Goal: Transaction & Acquisition: Purchase product/service

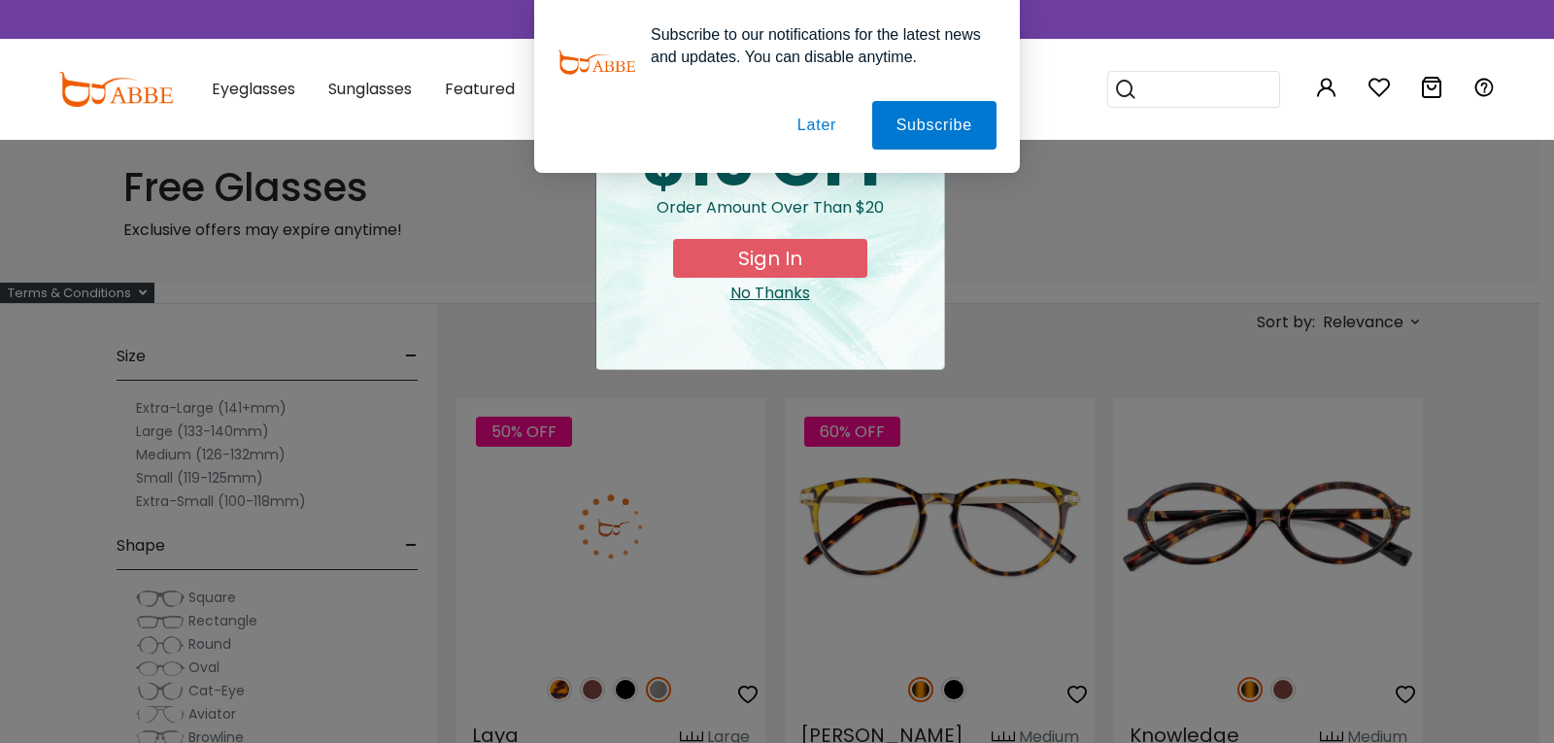
click at [812, 132] on button "Later" at bounding box center [816, 125] width 87 height 49
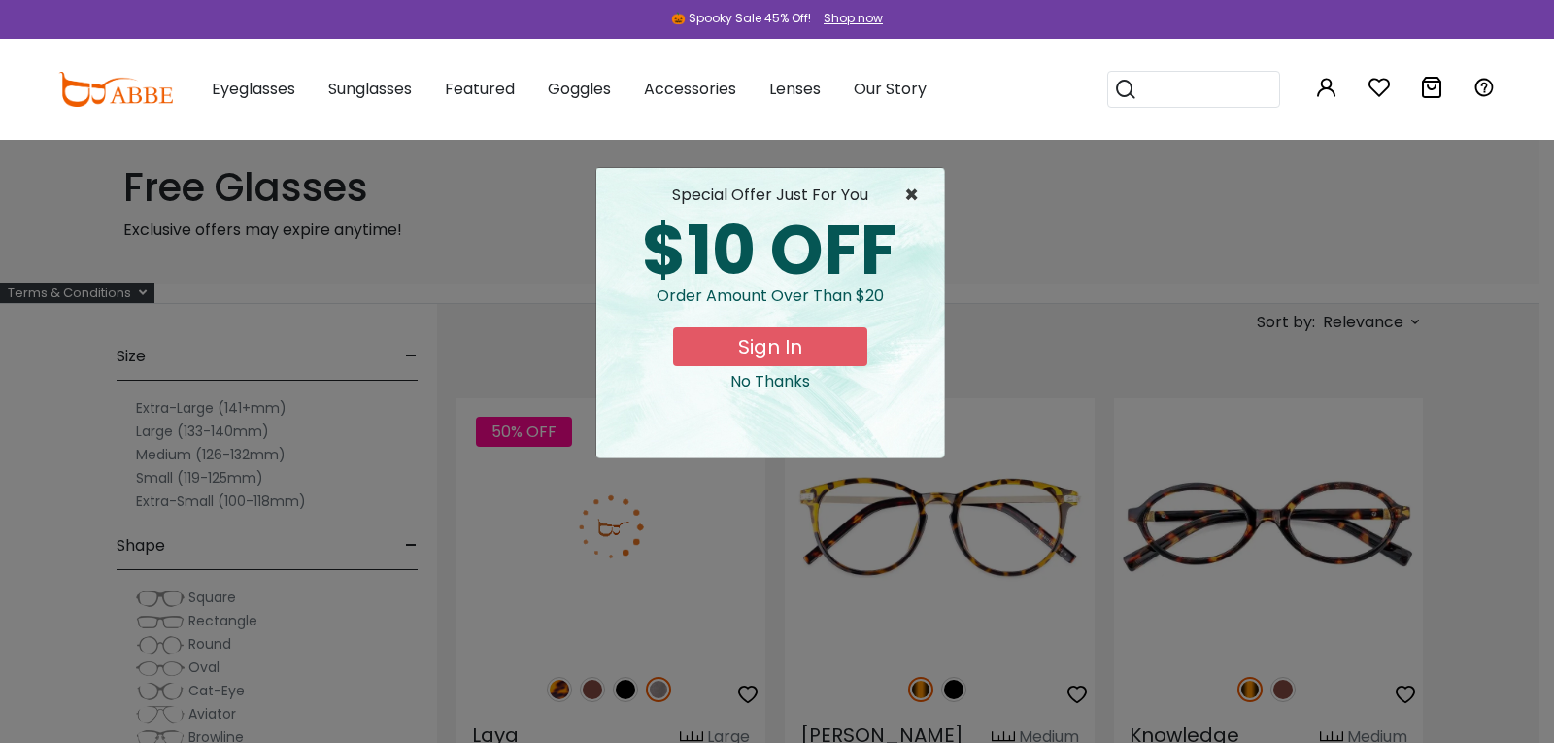
click at [912, 192] on span "×" at bounding box center [916, 195] width 24 height 23
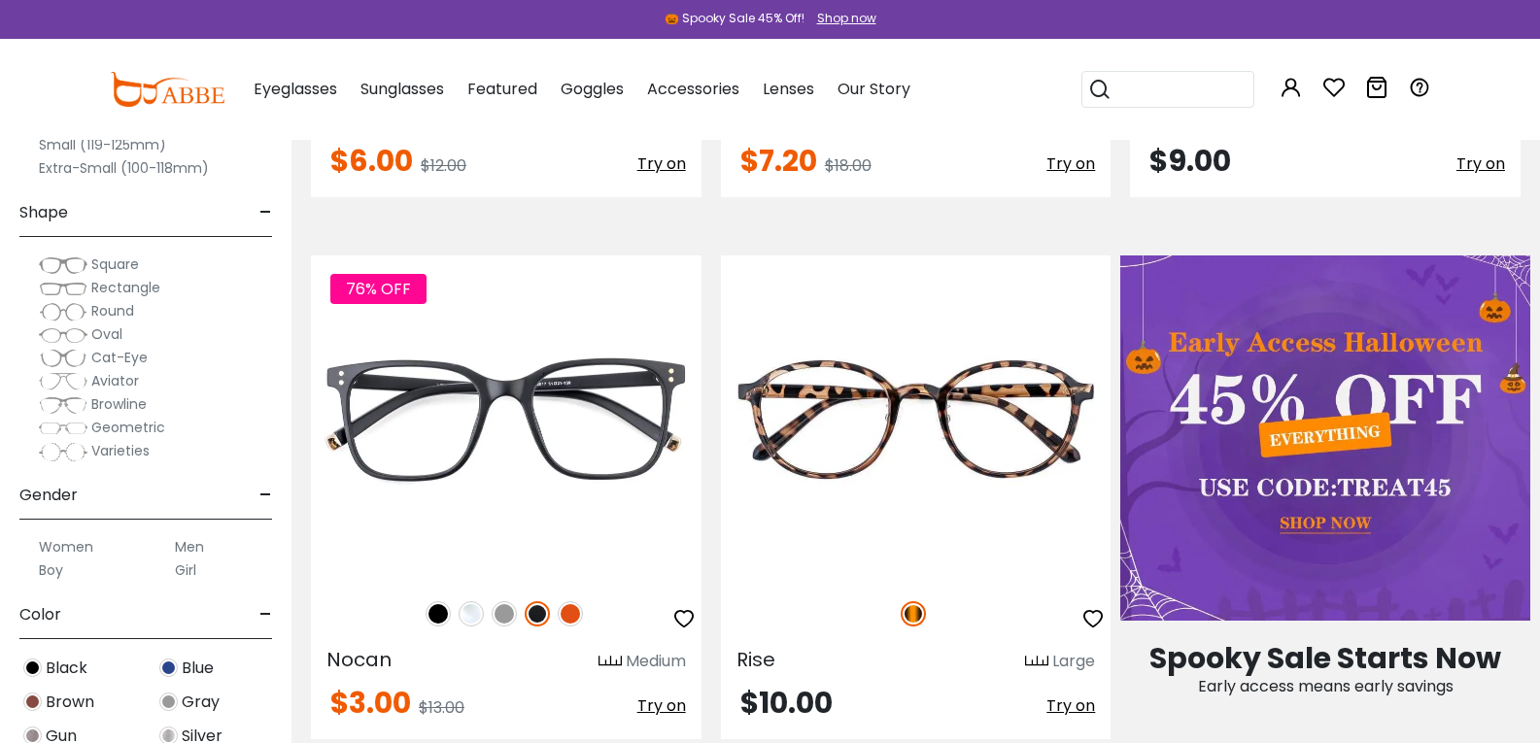
scroll to position [654, 0]
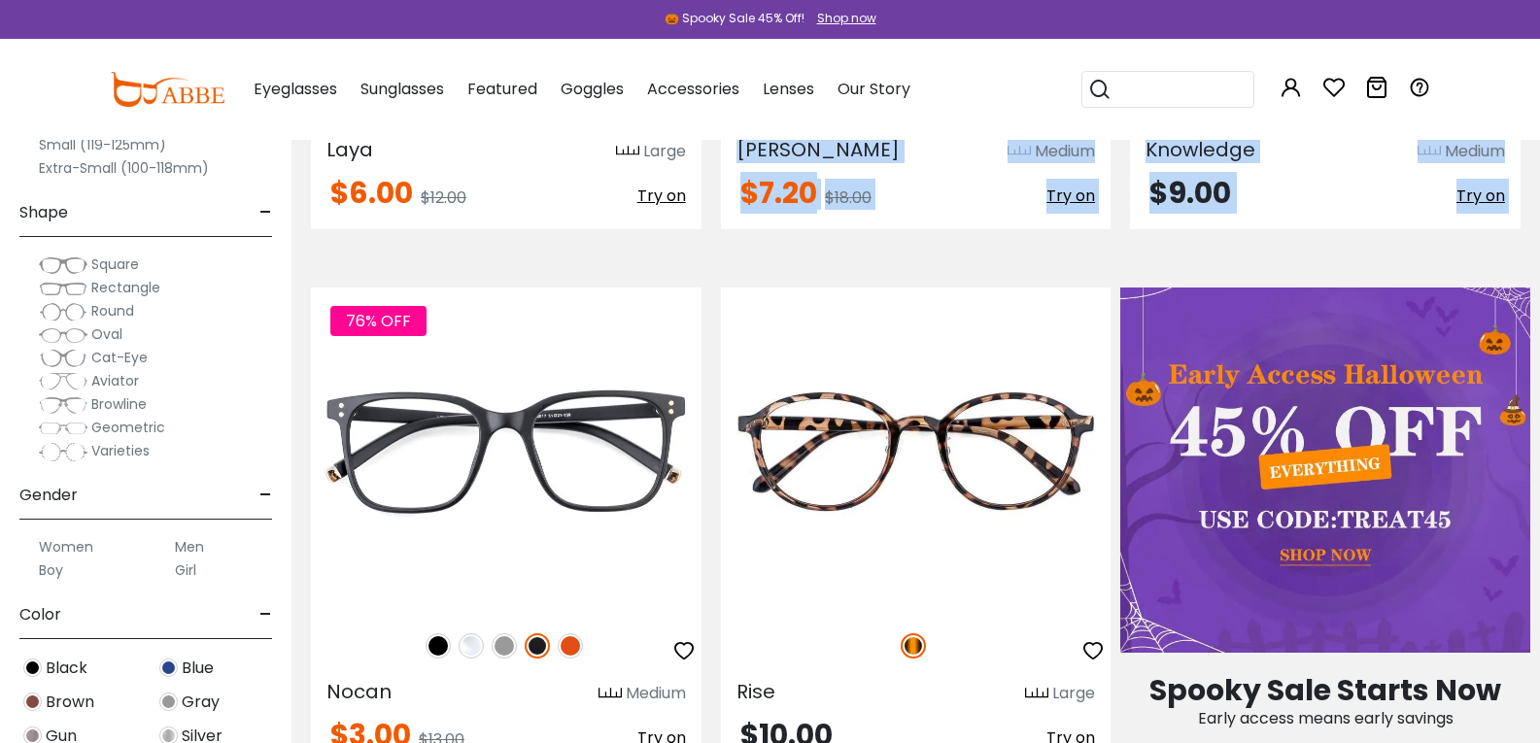
drag, startPoint x: 449, startPoint y: 179, endPoint x: 444, endPoint y: 412, distance: 233.2
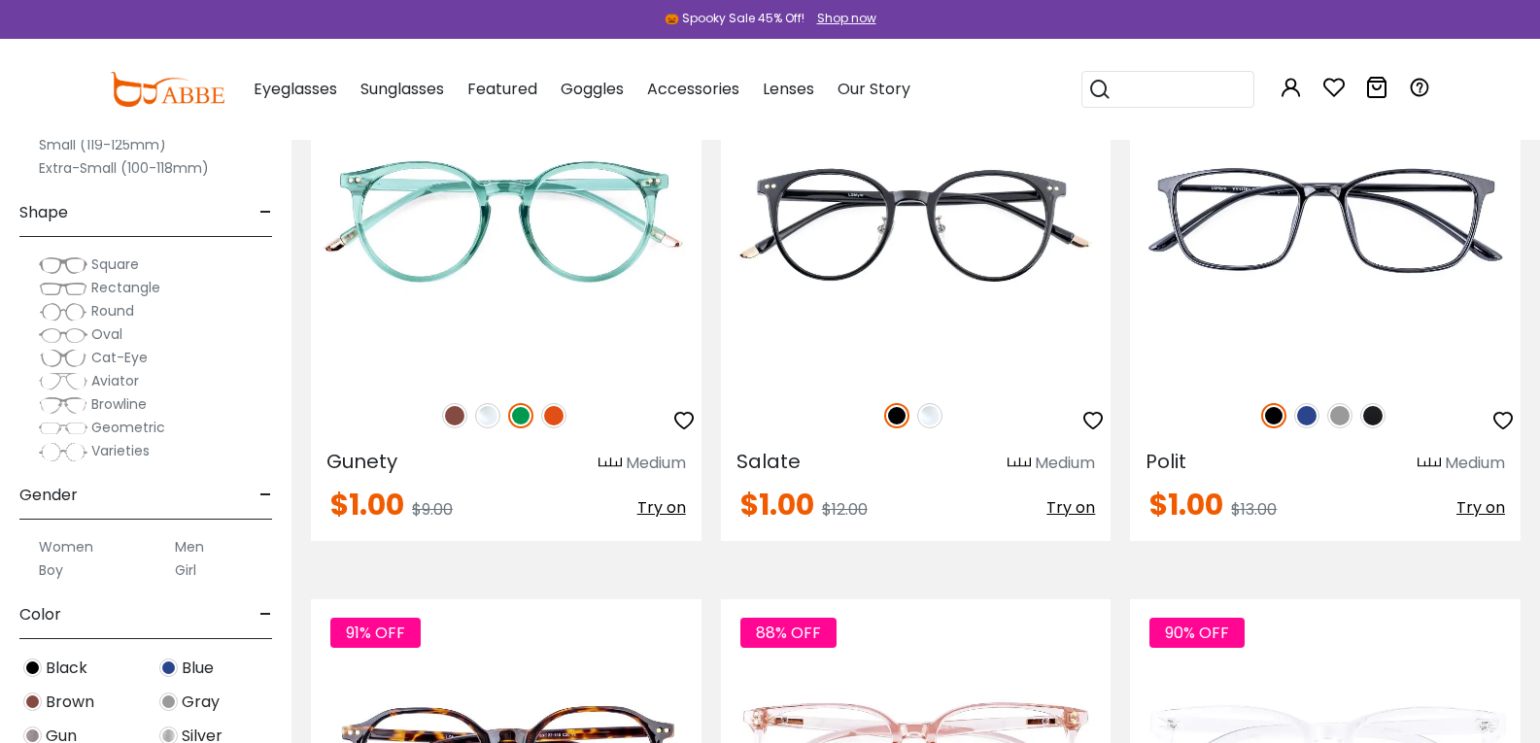
scroll to position [10096, 0]
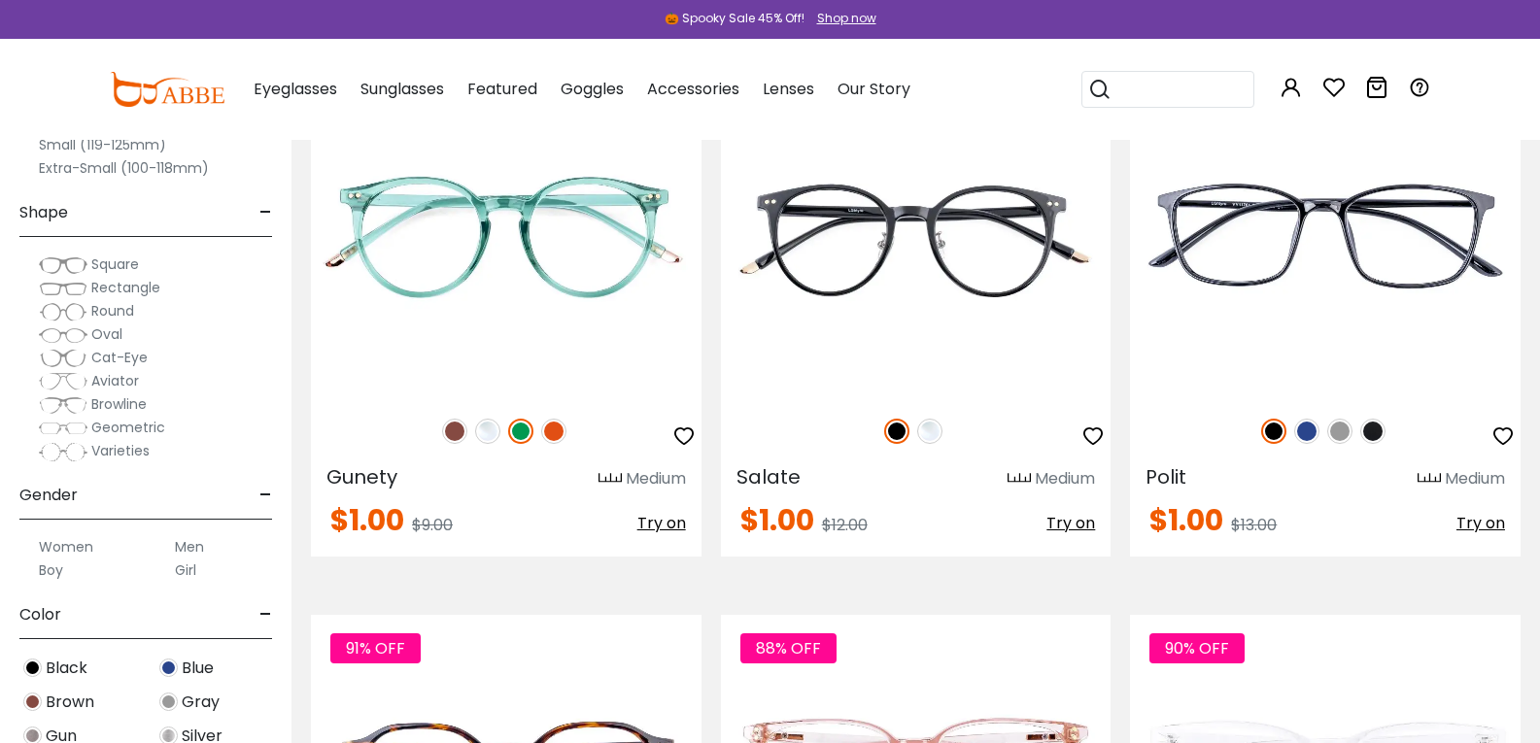
click at [291, 161] on div "Size - Extra-Large (141+mm) Large (133-140mm) Medium (126-132mm) Small (119-125…" at bounding box center [145, 357] width 291 height 772
click at [272, 179] on div "Extra-Small (100-118mm)" at bounding box center [145, 167] width 253 height 23
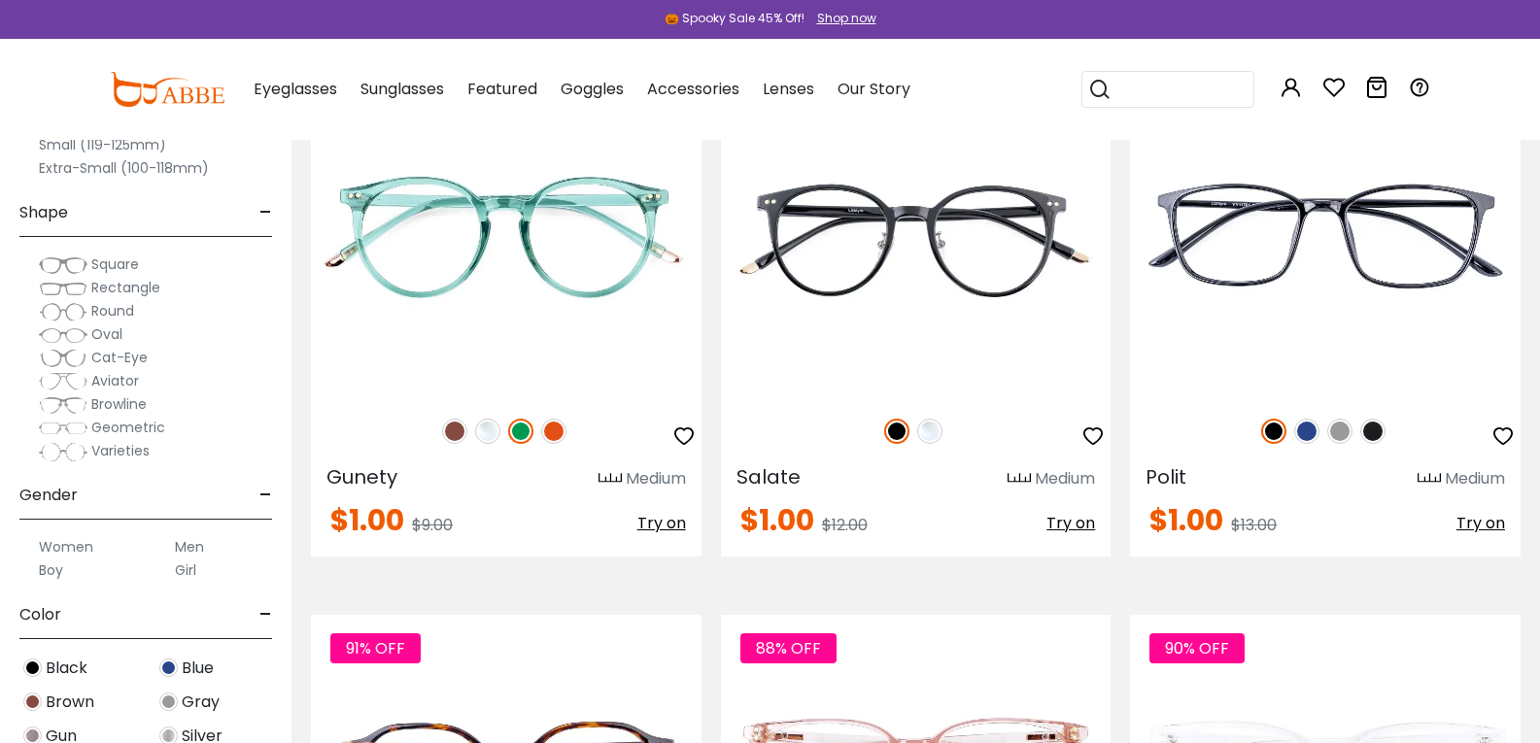
click at [291, 181] on div "Size - Extra-Large (141+mm) Large (133-140mm) Medium (126-132mm) Small (119-125…" at bounding box center [145, 357] width 291 height 772
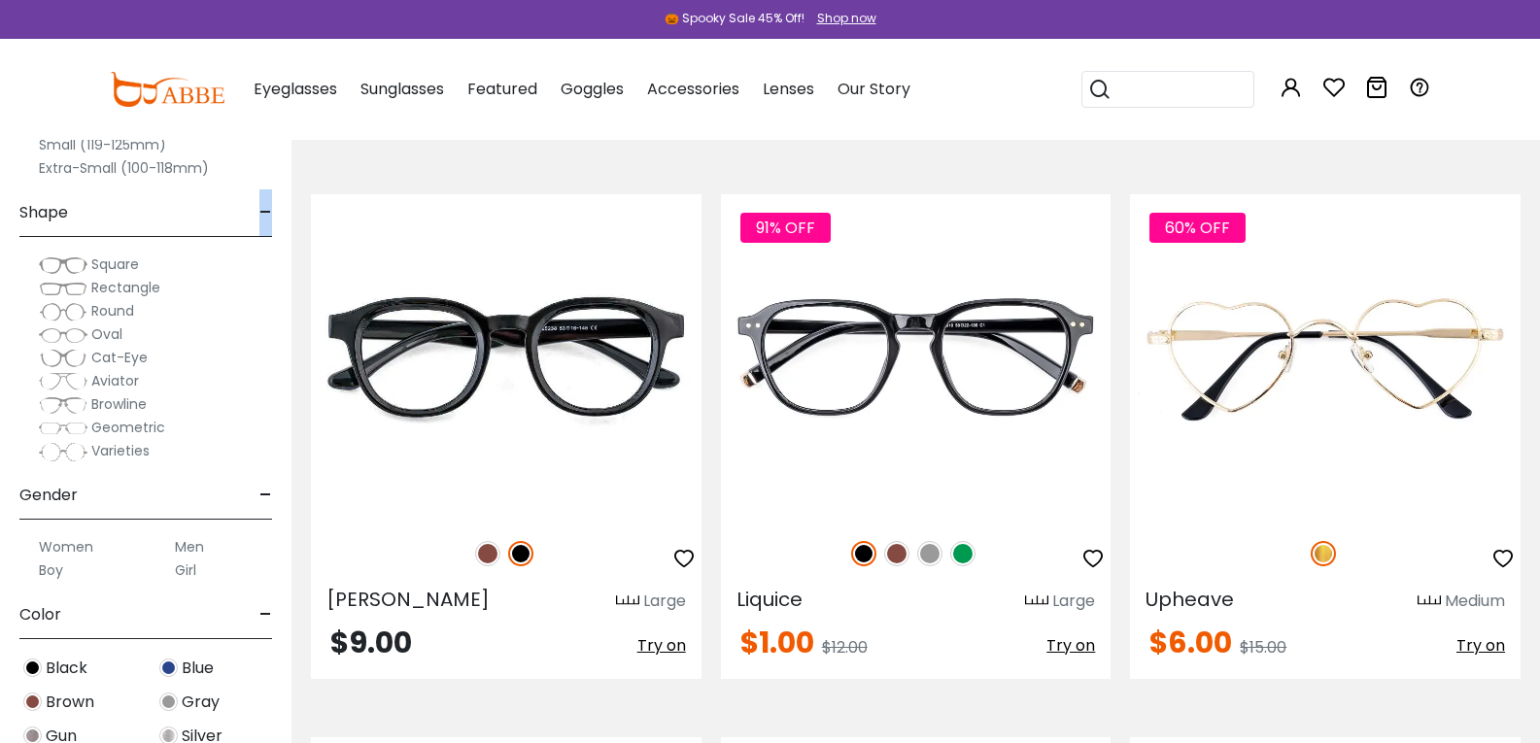
scroll to position [0, 0]
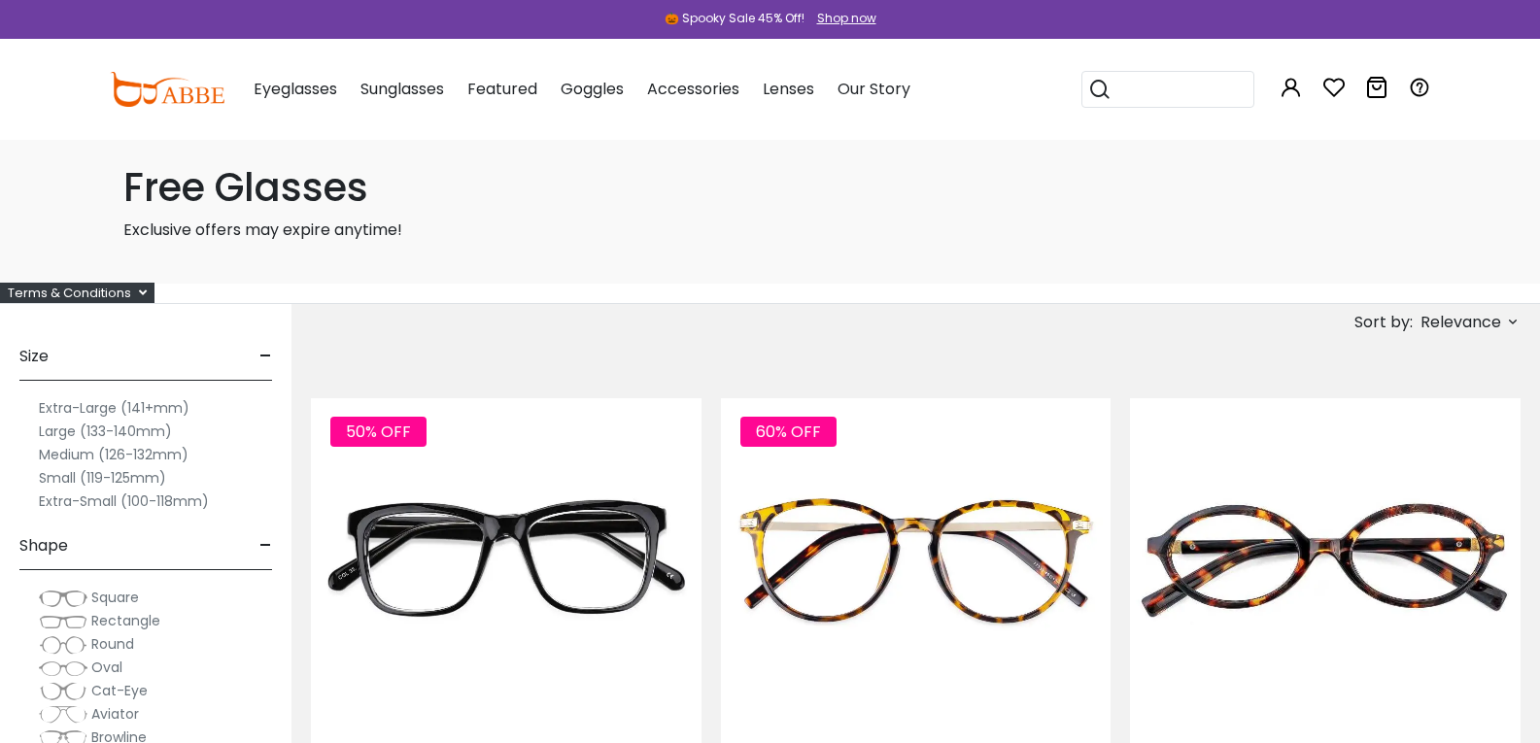
drag, startPoint x: 428, startPoint y: 340, endPoint x: 426, endPoint y: 359, distance: 19.5
click at [291, 359] on div "Size - Extra-Large (141+mm) Large (133-140mm) Medium (126-132mm) Small (119-125…" at bounding box center [145, 690] width 291 height 772
click at [291, 445] on div "Size - Extra-Large (141+mm) Large (133-140mm) Medium (126-132mm) Small (119-125…" at bounding box center [145, 690] width 291 height 772
click at [272, 332] on div "Size -" at bounding box center [145, 352] width 253 height 57
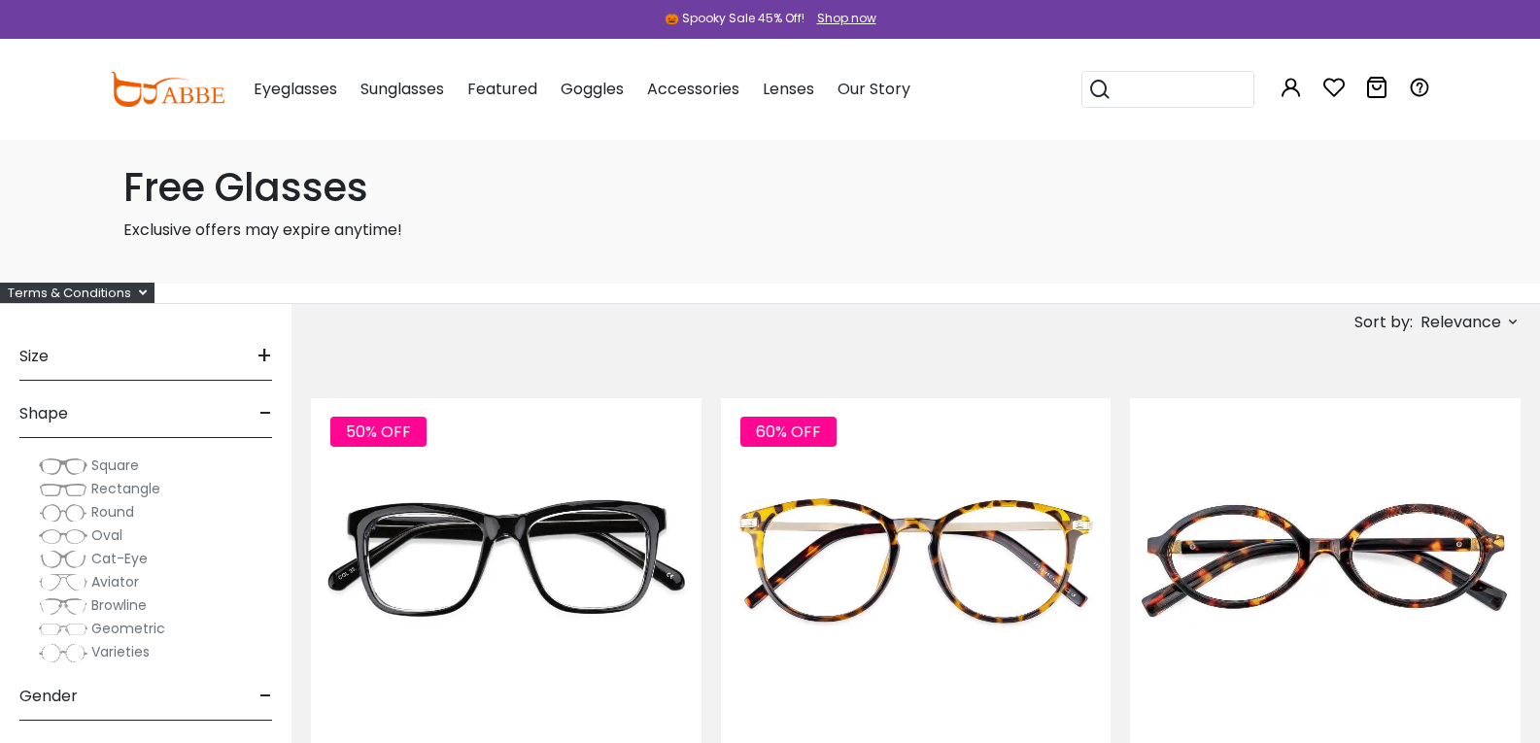
click at [272, 332] on div "Size +" at bounding box center [145, 352] width 253 height 57
